Goal: Find specific page/section: Find specific page/section

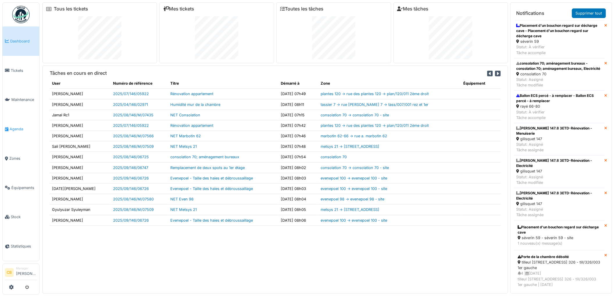
click at [19, 126] on span "Agenda" at bounding box center [23, 129] width 27 height 6
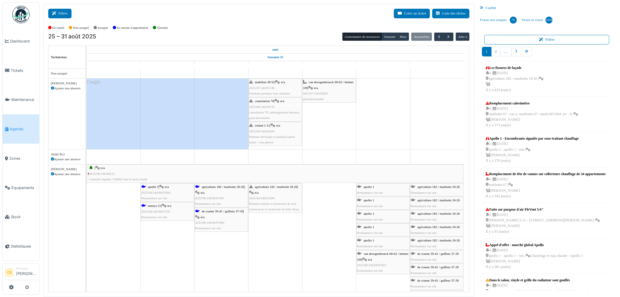
click at [60, 9] on button "Filtrer" at bounding box center [59, 14] width 23 height 10
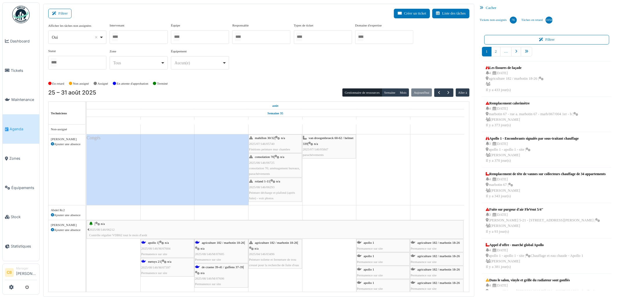
select select
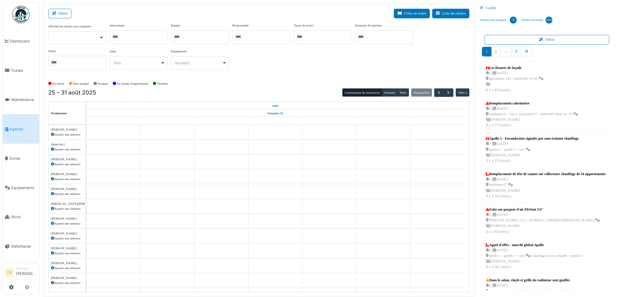
click at [118, 37] on input "Tous" at bounding box center [115, 37] width 6 height 8
type input "******"
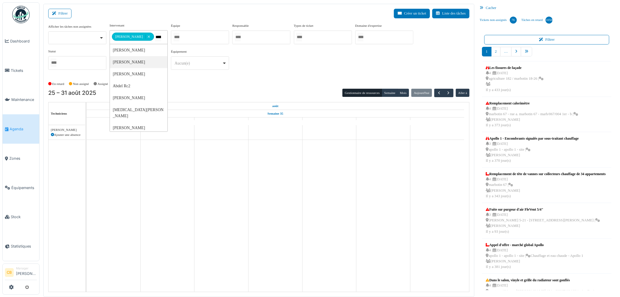
click at [182, 77] on div "**********" at bounding box center [258, 51] width 421 height 56
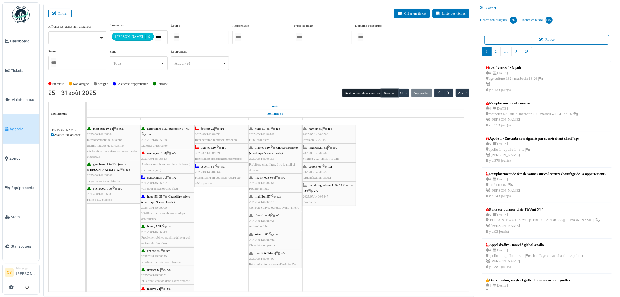
click at [388, 94] on button "Semaine" at bounding box center [390, 93] width 16 height 8
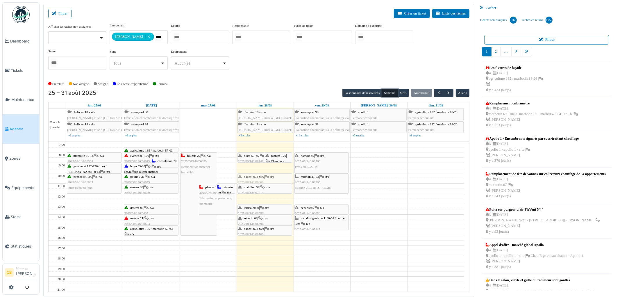
drag, startPoint x: 265, startPoint y: 169, endPoint x: 265, endPoint y: 179, distance: 9.9
click at [265, 179] on div "hugo 53-65 | n/a 2025/09/146/06748 Fuite chaudière plantes 120 | Chaudière mixt…" at bounding box center [265, 230] width 57 height 176
drag, startPoint x: 273, startPoint y: 157, endPoint x: 272, endPoint y: 166, distance: 8.8
click at [272, 166] on div "hugo 53-65 | n/a 2025/09/146/06748 Fuite chaudière plantes 120 | Chaudière mixt…" at bounding box center [265, 230] width 57 height 176
drag, startPoint x: 187, startPoint y: 234, endPoint x: 183, endPoint y: 191, distance: 43.5
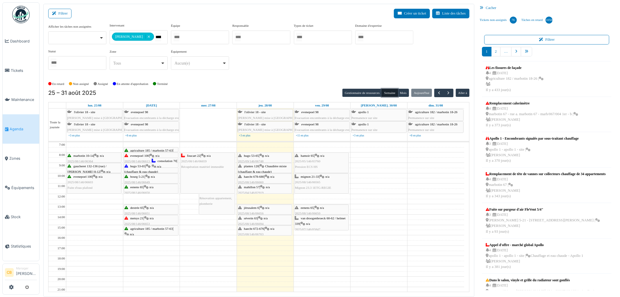
click at [183, 191] on div "foucart 22 | n/a 2025/08/146/06659 Récupération matériel immeuble plantes 120 |…" at bounding box center [208, 230] width 57 height 176
drag, startPoint x: 203, startPoint y: 199, endPoint x: 198, endPoint y: 217, distance: 19.5
click at [198, 217] on div "foucart 22 | n/a 2025/08/146/06659 Récupération matériel immeuble plantes 120 |…" at bounding box center [208, 230] width 57 height 176
drag, startPoint x: 197, startPoint y: 234, endPoint x: 198, endPoint y: 224, distance: 10.2
click at [198, 224] on div "foucart 22 | n/a 2025/08/146/06659 Récupération matériel immeuble séverin 59 | …" at bounding box center [208, 230] width 57 height 176
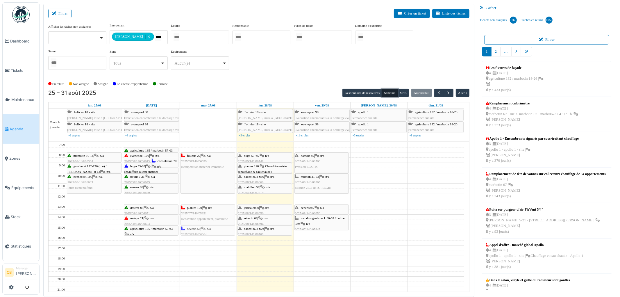
drag, startPoint x: 215, startPoint y: 187, endPoint x: 207, endPoint y: 227, distance: 40.2
click at [207, 227] on div "foucart 22 | n/a 2025/08/146/06659 Récupération matériel immeuble séverin 59 | …" at bounding box center [208, 230] width 57 height 176
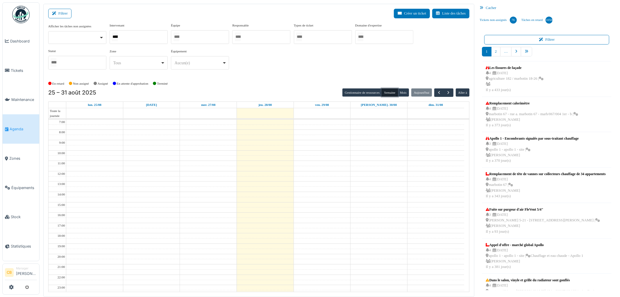
click at [135, 38] on div "******" at bounding box center [139, 37] width 58 height 14
type input "******"
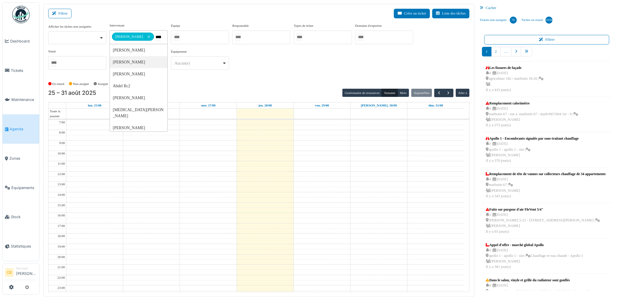
click at [189, 76] on div "**********" at bounding box center [258, 51] width 421 height 56
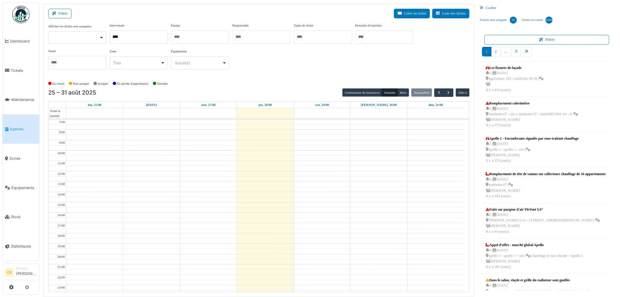
click at [138, 37] on div "******" at bounding box center [139, 37] width 58 height 14
type input "******"
click at [231, 78] on div "**********" at bounding box center [258, 51] width 421 height 56
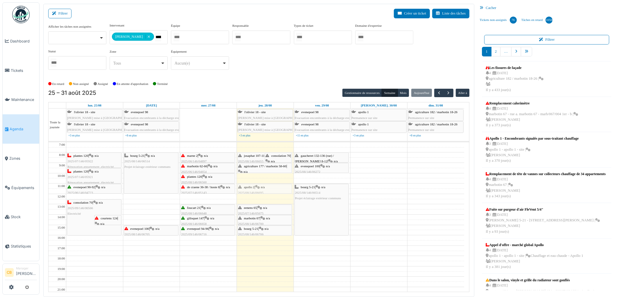
drag, startPoint x: 262, startPoint y: 178, endPoint x: 262, endPoint y: 187, distance: 9.0
click at [262, 187] on div "[PERSON_NAME] 107-115 | n/a 2025/08/146/06655 Lumière H24 escalier consolation …" at bounding box center [265, 230] width 57 height 176
click at [260, 182] on div "[PERSON_NAME] 107-115 | n/a 2025/08/146/06655 Lumière H24 escalier consolation …" at bounding box center [265, 230] width 57 height 176
click at [247, 178] on div "[PERSON_NAME] 107-115 | n/a 2025/08/146/06655 Lumière H24 escalier consolation …" at bounding box center [265, 230] width 57 height 176
drag, startPoint x: 269, startPoint y: 158, endPoint x: 266, endPoint y: 168, distance: 10.7
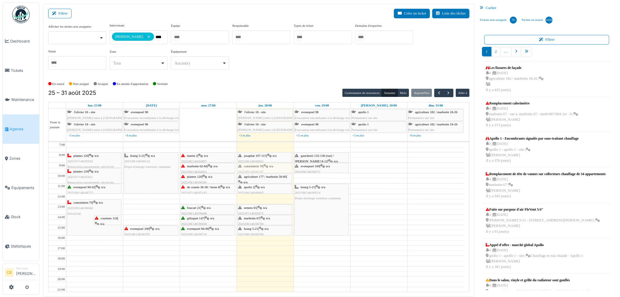
click at [266, 168] on div "[PERSON_NAME] 107-115 | n/a 2025/08/146/06655 Lumière H24 escalier consolation …" at bounding box center [265, 230] width 57 height 176
click at [261, 167] on span "consolation 70" at bounding box center [253, 165] width 19 height 3
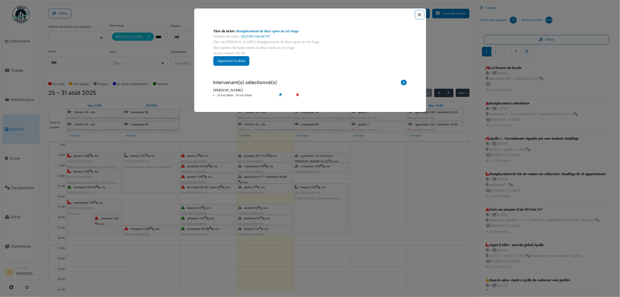
click at [421, 15] on button "Close" at bounding box center [420, 15] width 8 height 8
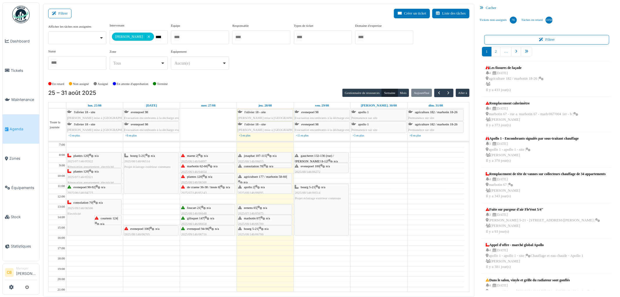
click at [258, 167] on div "[PERSON_NAME] 107-115 | n/a 2025/08/146/06655 Lumière H24 escalier consolation …" at bounding box center [265, 230] width 57 height 176
click at [256, 179] on div "agriculture 177 / marbotin 58-60 | n/a 2025/08/146/06666 Vérification tableau é…" at bounding box center [264, 188] width 53 height 28
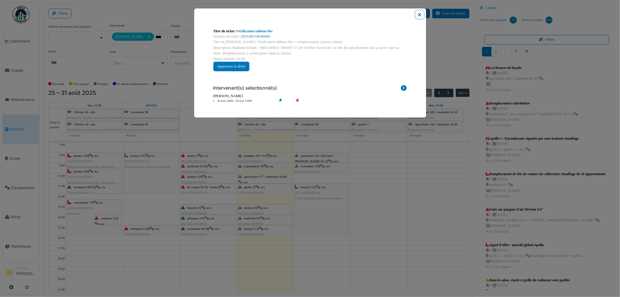
click at [421, 15] on button "Close" at bounding box center [420, 15] width 8 height 8
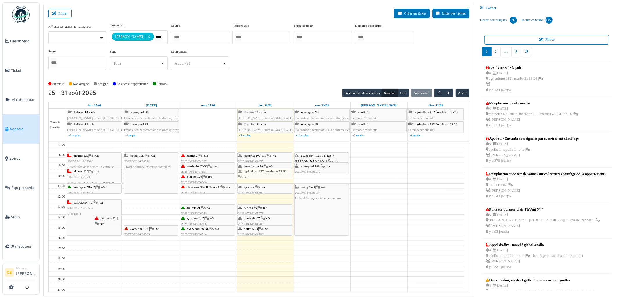
drag, startPoint x: 258, startPoint y: 176, endPoint x: 260, endPoint y: 171, distance: 5.8
click at [260, 171] on div "[PERSON_NAME] 107-115 | n/a 2025/08/146/06655 Lumière H24 escalier consolation …" at bounding box center [265, 230] width 57 height 176
click at [260, 155] on span "josaphat 107-115" at bounding box center [255, 155] width 22 height 3
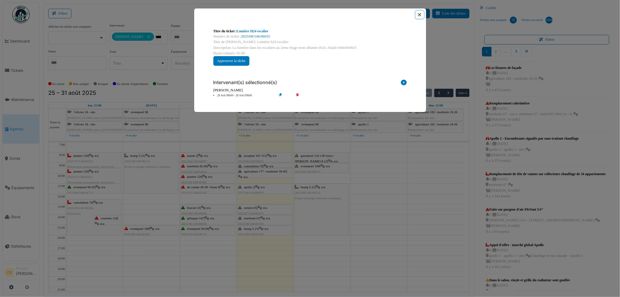
click at [420, 14] on button "Close" at bounding box center [420, 15] width 8 height 8
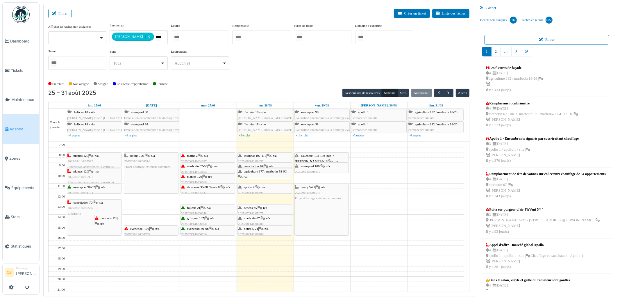
click at [272, 189] on div "apollo 2 | n/a 2025/08/146/06695 Problèmes prises Chambre" at bounding box center [264, 192] width 53 height 17
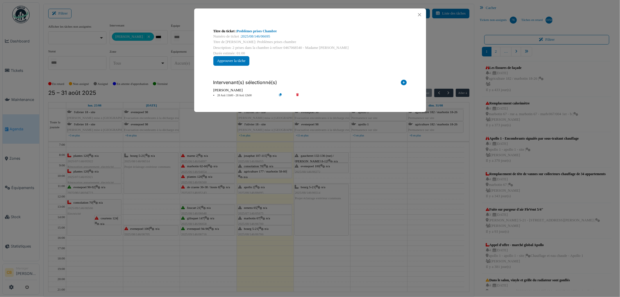
drag, startPoint x: 256, startPoint y: 186, endPoint x: 259, endPoint y: 174, distance: 12.8
click at [259, 174] on div "Titre du ticket : Problèmes prises Chambre Numéro de ticket : 2025/08/146/06695…" at bounding box center [310, 148] width 620 height 297
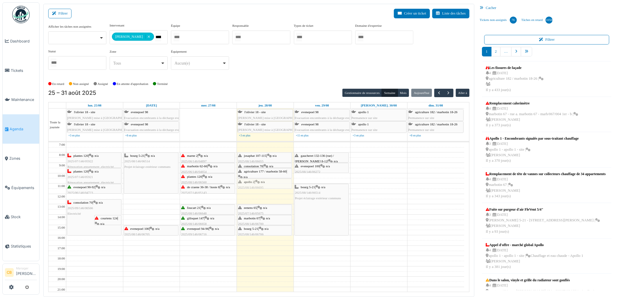
click at [259, 183] on div "[PERSON_NAME] 107-115 | n/a 2025/08/146/06655 Lumière H24 escalier consolation …" at bounding box center [265, 230] width 57 height 176
